Goal: Navigation & Orientation: Go to known website

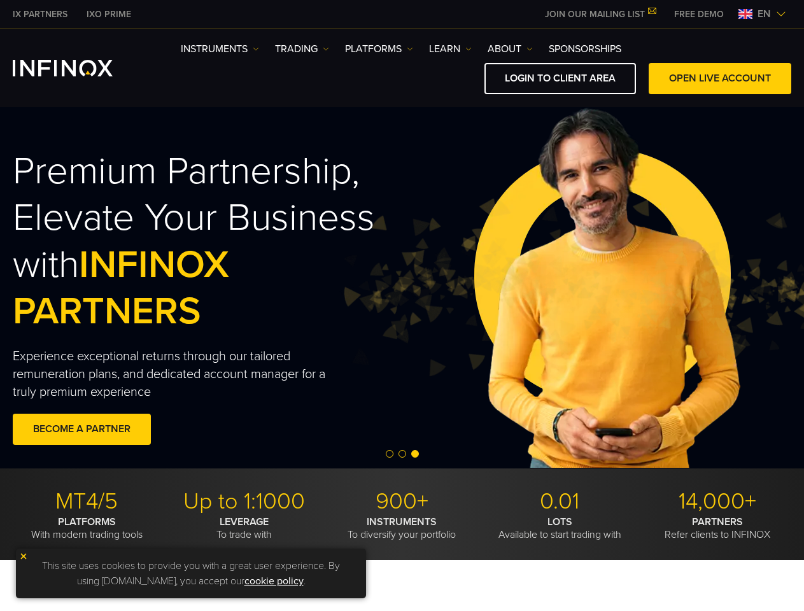
click at [401, 305] on img at bounding box center [606, 288] width 536 height 178
click at [762, 14] on span "en" at bounding box center [764, 13] width 24 height 15
click at [401, 288] on img at bounding box center [606, 288] width 536 height 178
click at [401, 454] on span "Go to slide 2" at bounding box center [402, 454] width 8 height 8
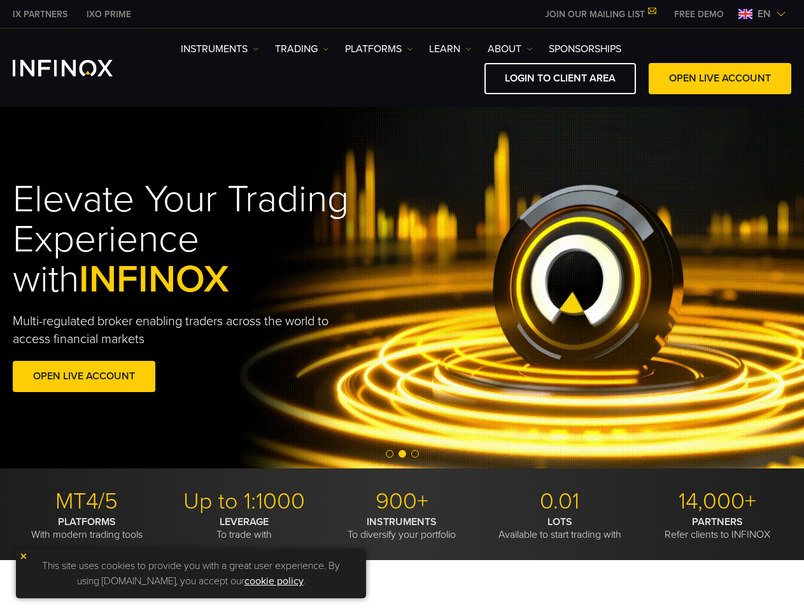
click at [389, 454] on span "Go to slide 1" at bounding box center [390, 454] width 8 height 8
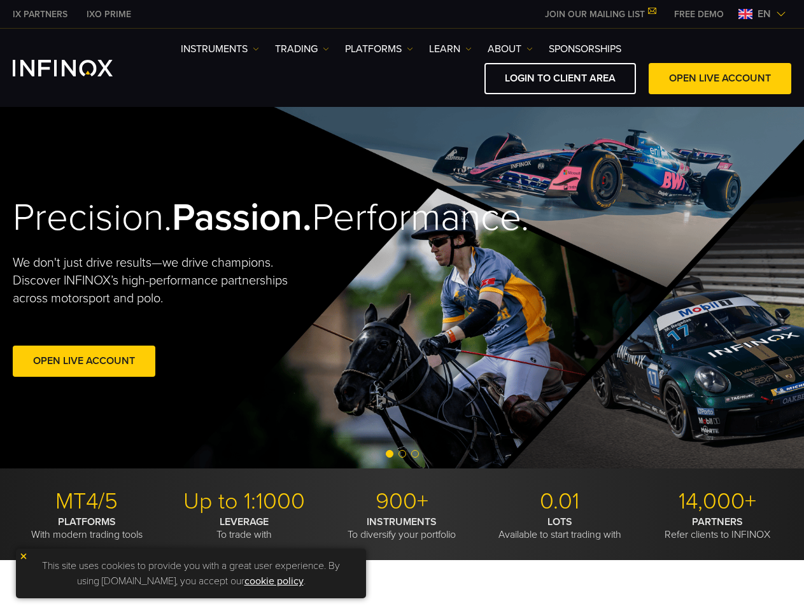
click at [402, 454] on span "Go to slide 2" at bounding box center [402, 454] width 8 height 8
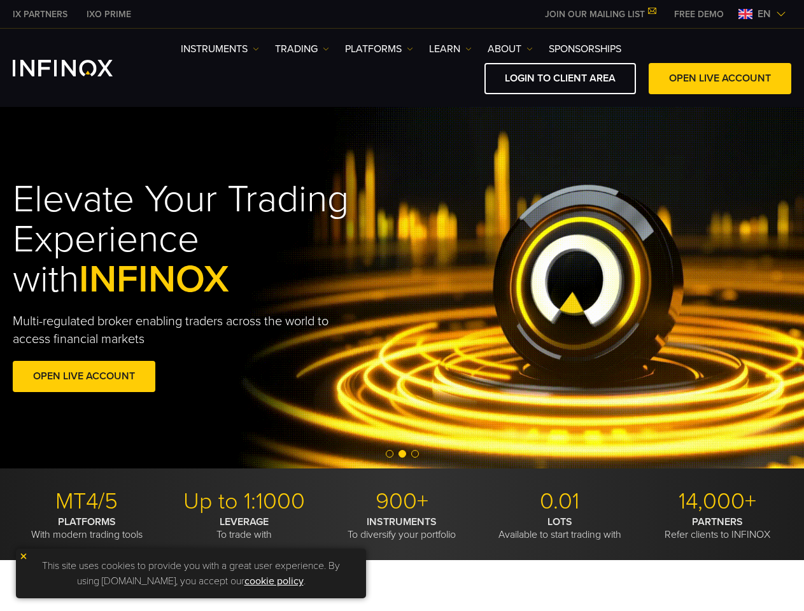
click at [415, 454] on span "Go to slide 3" at bounding box center [415, 454] width 8 height 8
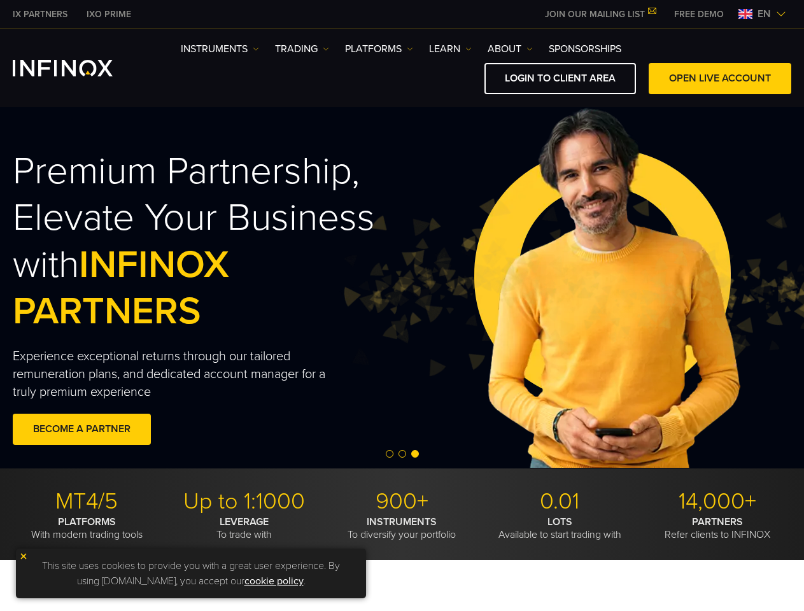
click at [24, 556] on img at bounding box center [23, 556] width 9 height 9
